Goal: Task Accomplishment & Management: Complete application form

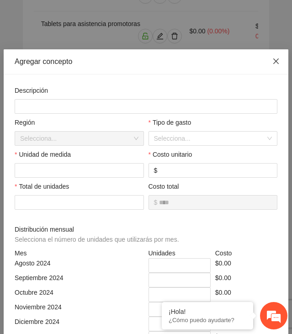
click at [276, 59] on icon "close" at bounding box center [275, 60] width 7 height 7
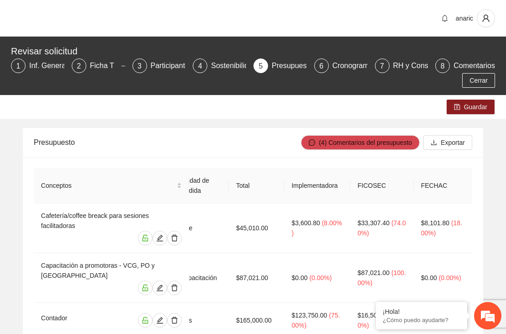
scroll to position [0, 292]
click at [291, 65] on div "Cronograma" at bounding box center [356, 65] width 48 height 15
click at [291, 66] on div "6" at bounding box center [321, 65] width 15 height 15
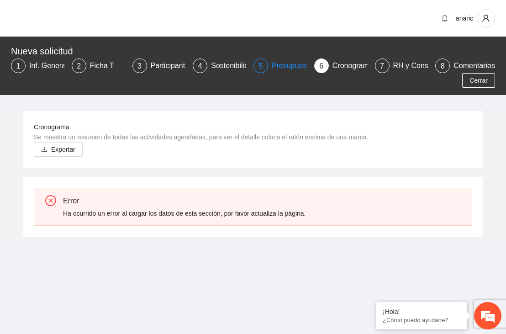
click at [282, 64] on div "Presupuesto" at bounding box center [296, 65] width 48 height 15
click at [478, 81] on span "Cerrar" at bounding box center [478, 80] width 18 height 10
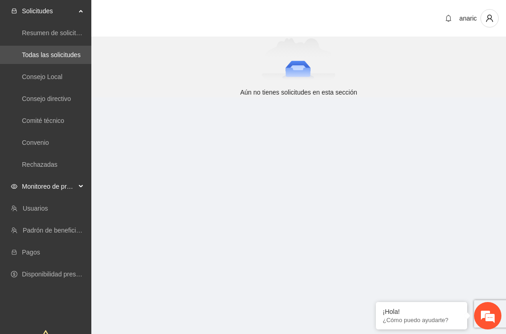
click at [51, 185] on span "Monitoreo de proyectos" at bounding box center [49, 186] width 54 height 18
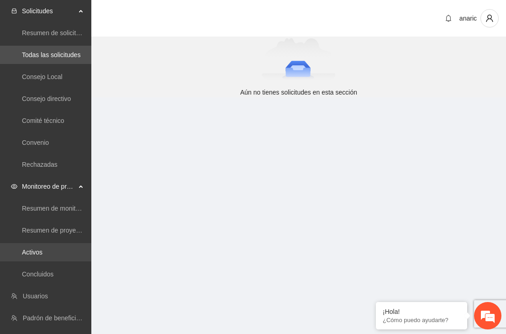
click at [40, 248] on link "Activos" at bounding box center [32, 251] width 21 height 7
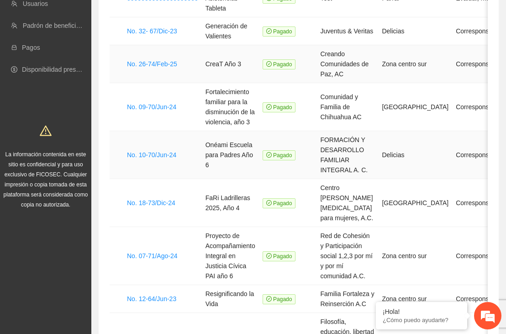
scroll to position [139, 0]
click at [165, 104] on link "No. 09-70/Jun-24" at bounding box center [151, 106] width 49 height 7
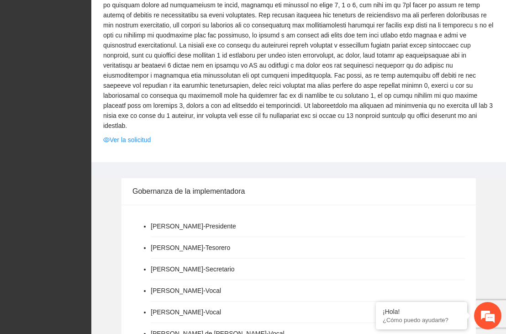
scroll to position [516, 0]
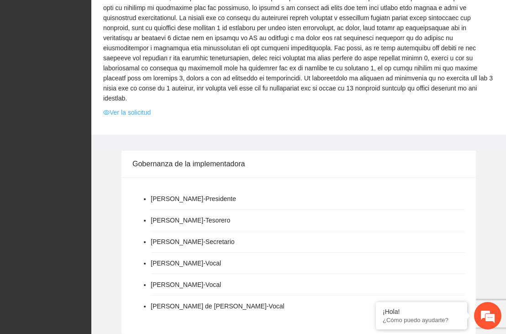
click at [132, 114] on link "Ver la solicitud" at bounding box center [126, 112] width 47 height 10
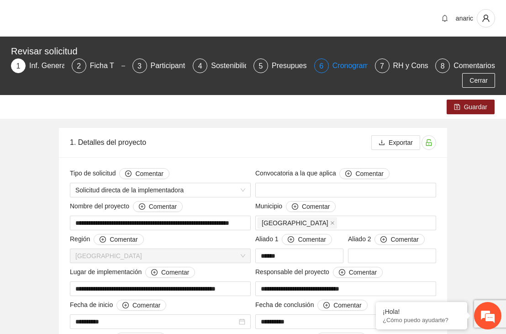
click at [345, 67] on div "Cronograma" at bounding box center [356, 65] width 48 height 15
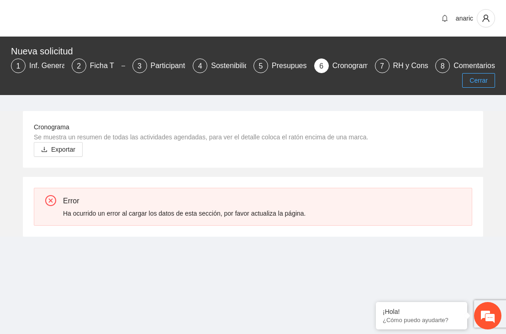
click at [475, 81] on span "Cerrar" at bounding box center [478, 80] width 18 height 10
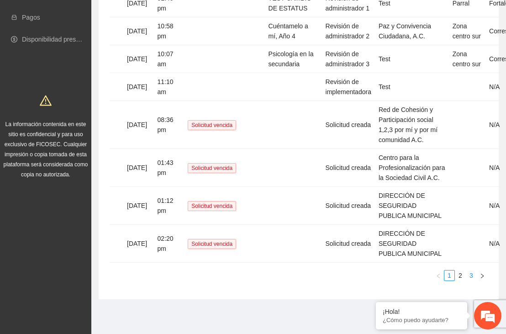
click at [469, 278] on link "3" at bounding box center [471, 275] width 10 height 10
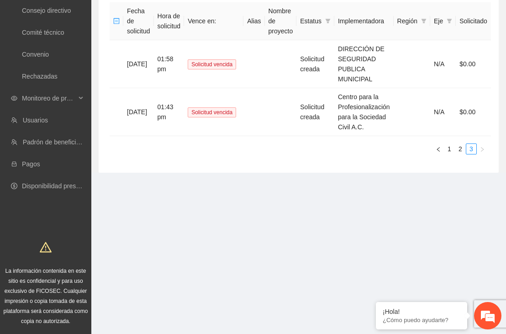
scroll to position [88, 0]
click at [45, 56] on link "Convenio" at bounding box center [35, 54] width 27 height 7
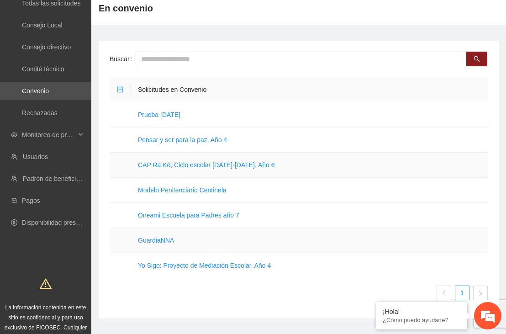
scroll to position [44, 0]
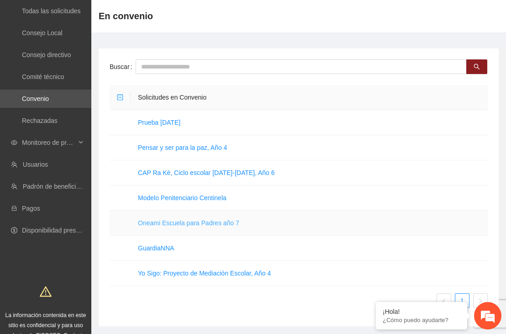
click at [198, 223] on link "Oneami Escuela para Padres año 7" at bounding box center [188, 222] width 101 height 7
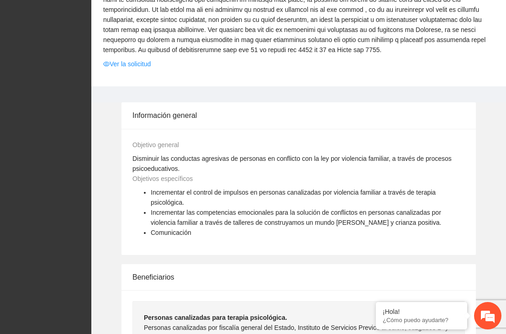
scroll to position [575, 0]
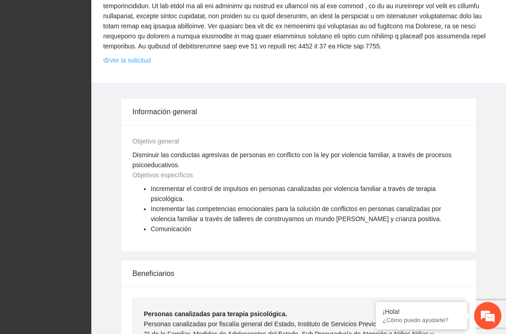
click at [134, 65] on link "Ver la solicitud" at bounding box center [126, 60] width 47 height 10
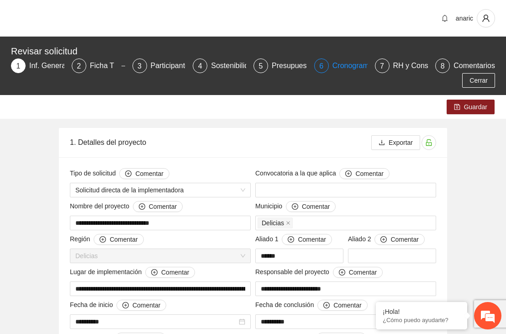
click at [353, 68] on div "Cronograma" at bounding box center [356, 65] width 48 height 15
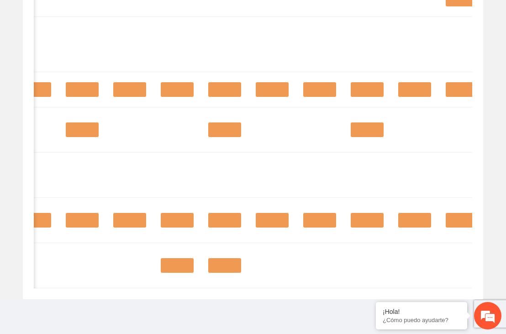
scroll to position [1712, 0]
click at [169, 213] on div at bounding box center [177, 220] width 33 height 15
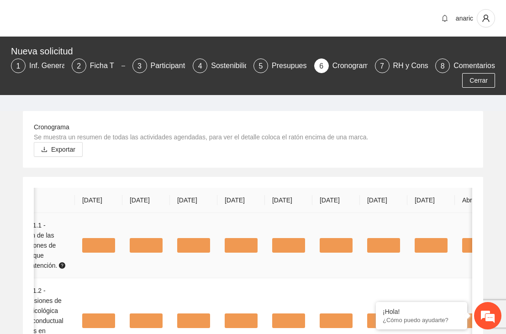
scroll to position [0, 0]
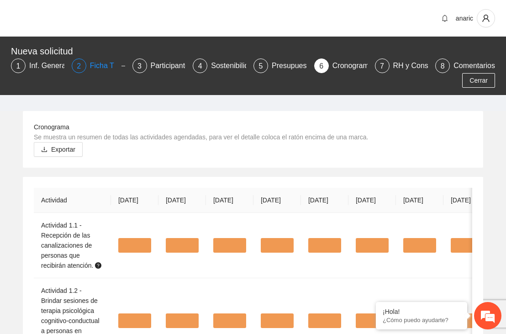
click at [103, 70] on div "Ficha T" at bounding box center [105, 65] width 31 height 15
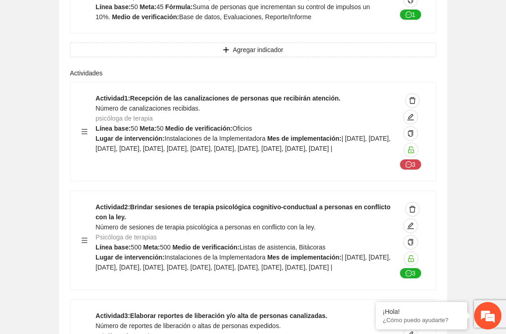
scroll to position [743, 0]
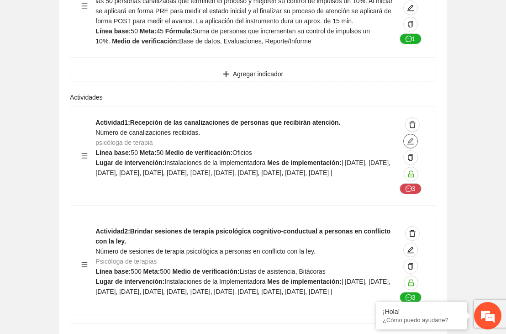
click at [412, 140] on icon "edit" at bounding box center [410, 141] width 6 height 6
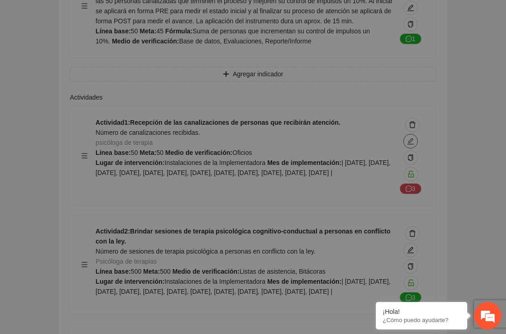
type textarea "**********"
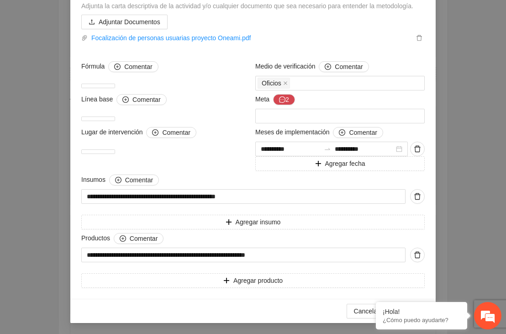
scroll to position [0, 0]
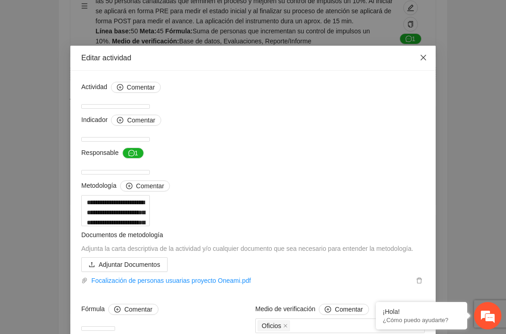
click at [423, 58] on icon "close" at bounding box center [422, 57] width 7 height 7
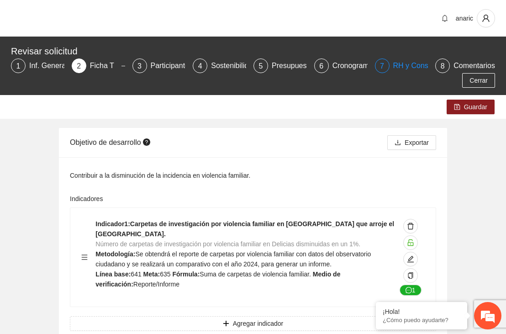
click at [409, 68] on div "RH y Consultores" at bounding box center [425, 65] width 64 height 15
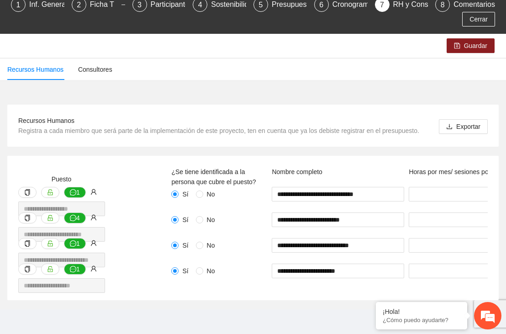
scroll to position [62, 0]
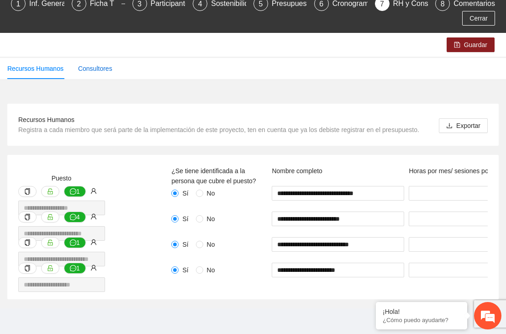
click at [104, 72] on div "Consultores" at bounding box center [95, 68] width 34 height 10
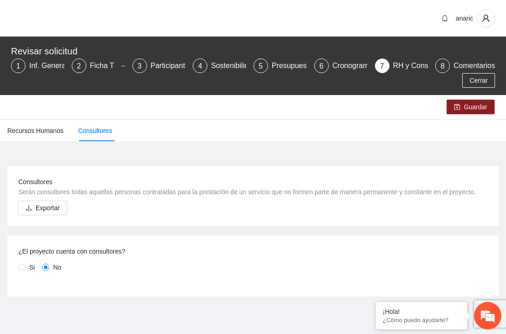
scroll to position [7, 0]
click at [20, 125] on div "Recursos Humanos" at bounding box center [35, 130] width 56 height 10
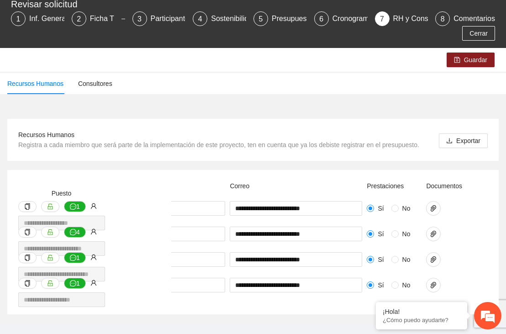
scroll to position [49, 0]
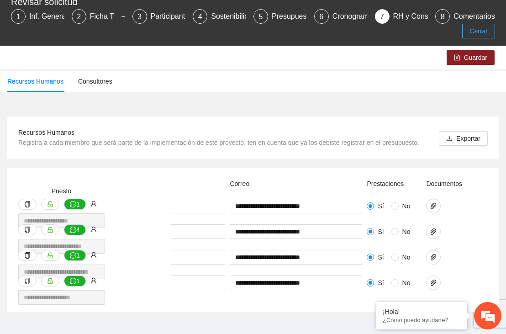
click at [485, 30] on span "Cerrar" at bounding box center [478, 31] width 18 height 10
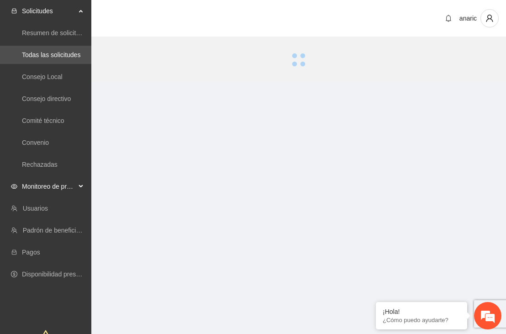
click at [40, 188] on span "Monitoreo de proyectos" at bounding box center [49, 186] width 54 height 18
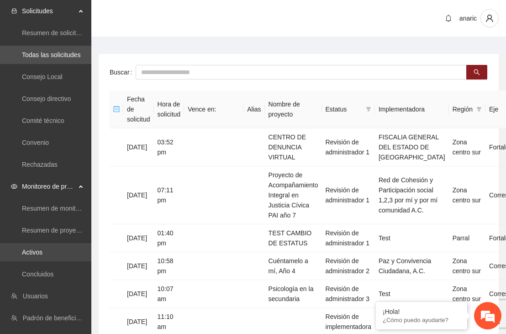
click at [40, 253] on link "Activos" at bounding box center [32, 251] width 21 height 7
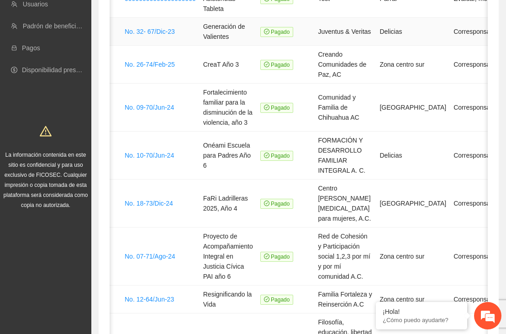
scroll to position [139, 0]
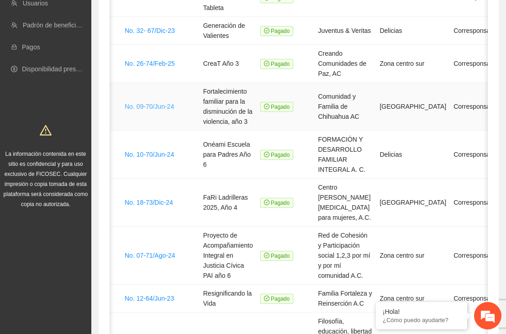
click at [147, 105] on link "No. 09-70/Jun-24" at bounding box center [149, 106] width 49 height 7
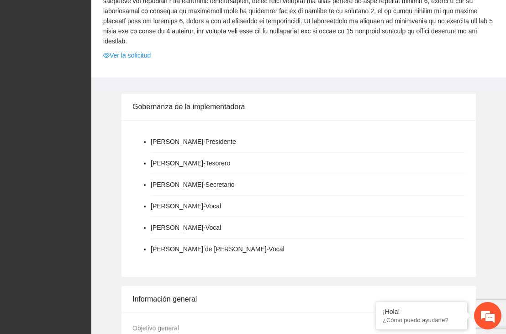
scroll to position [554, 0]
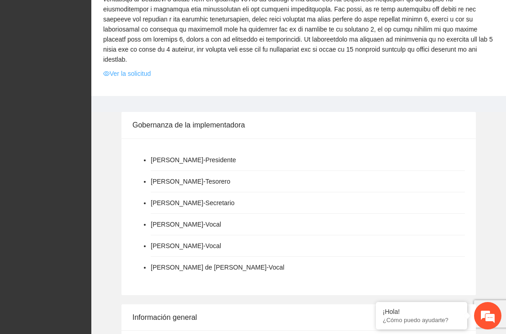
click at [140, 74] on link "Ver la solicitud" at bounding box center [126, 73] width 47 height 10
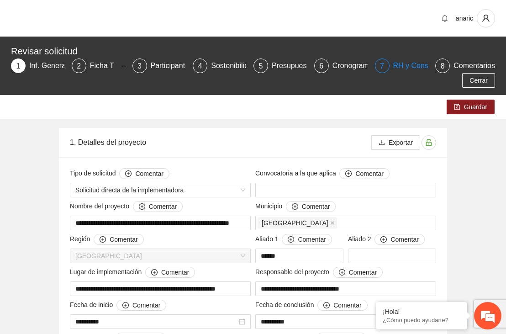
click at [400, 67] on div "RH y Consultores" at bounding box center [425, 65] width 64 height 15
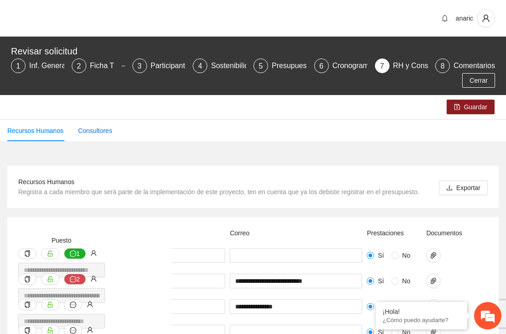
click at [99, 132] on div "Consultores" at bounding box center [95, 130] width 34 height 10
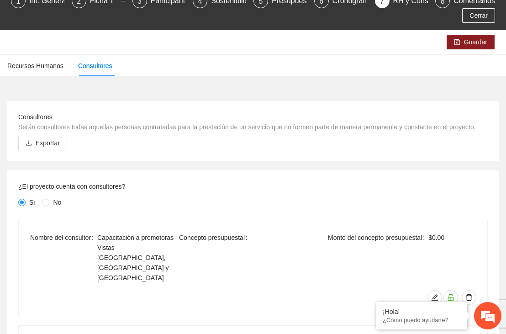
scroll to position [63, 0]
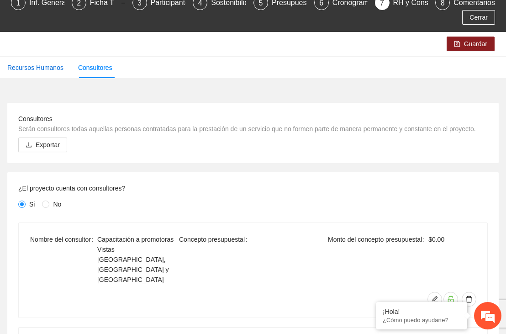
click at [51, 69] on div "Recursos Humanos" at bounding box center [35, 68] width 56 height 10
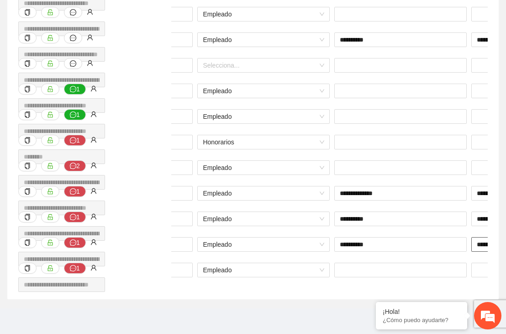
scroll to position [0, 553]
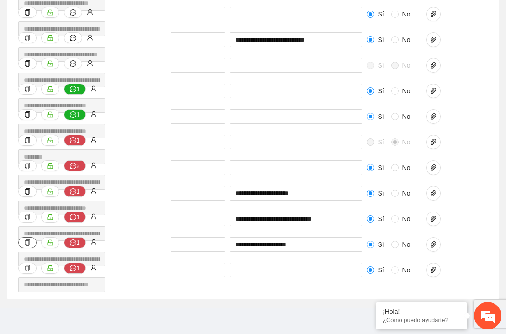
click at [27, 240] on icon "copy" at bounding box center [27, 242] width 6 height 6
click at [434, 271] on icon "paper-clip" at bounding box center [432, 269] width 7 height 7
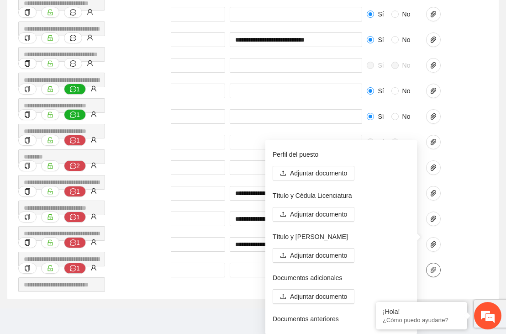
scroll to position [87, 0]
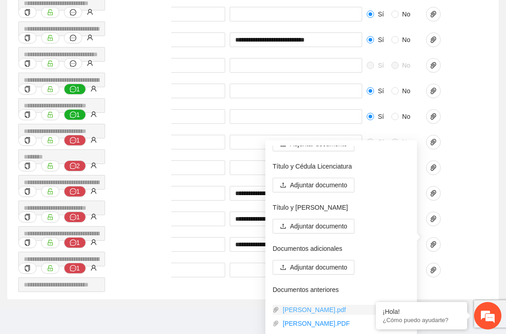
click at [313, 309] on link "Teresa_Mares.pdf" at bounding box center [339, 309] width 120 height 10
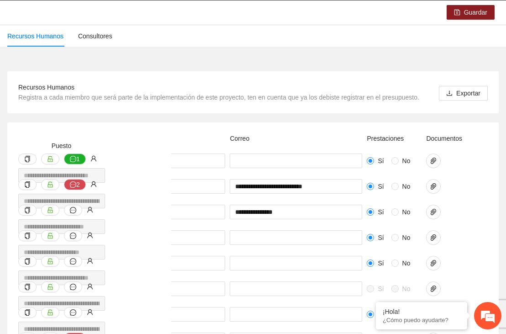
scroll to position [108, 0]
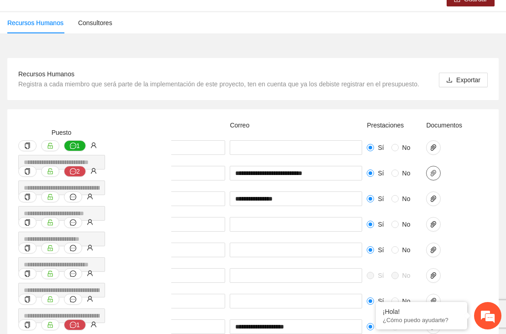
click at [434, 166] on button "button" at bounding box center [433, 173] width 15 height 15
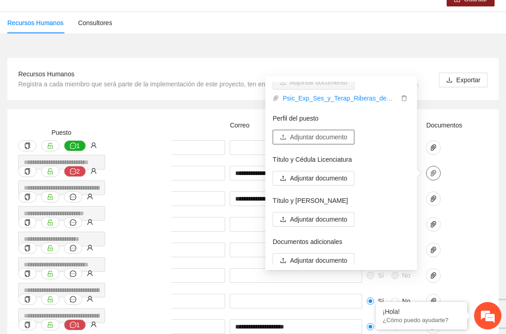
scroll to position [74, 0]
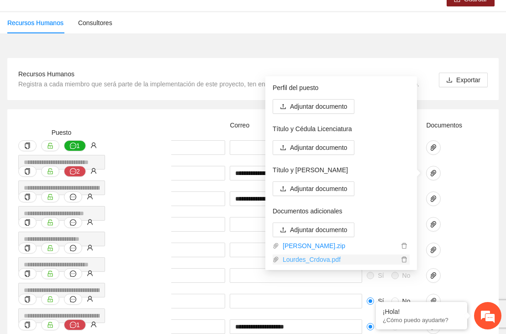
click at [308, 262] on link "Lourdes_Crdova.pdf" at bounding box center [339, 259] width 120 height 10
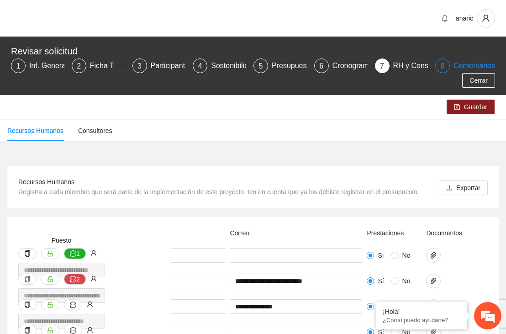
click at [439, 68] on div "8" at bounding box center [442, 65] width 15 height 15
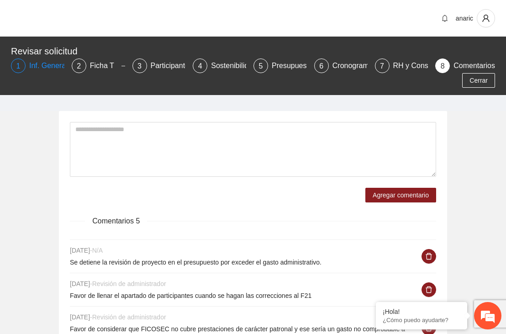
click at [41, 67] on div "Inf. General" at bounding box center [52, 65] width 46 height 15
